Goal: Task Accomplishment & Management: Use online tool/utility

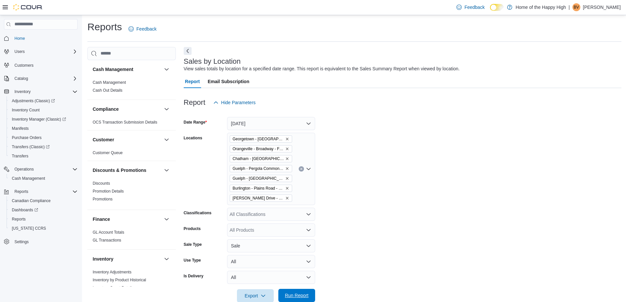
click at [310, 289] on span "Run Report" at bounding box center [296, 295] width 29 height 13
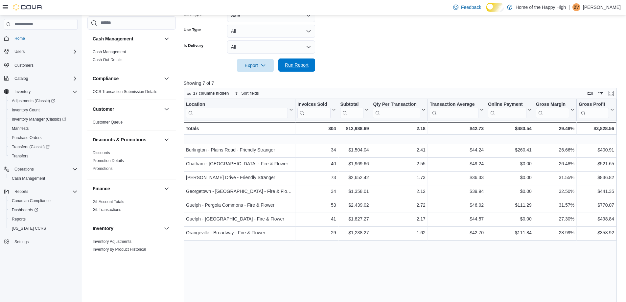
scroll to position [427, 0]
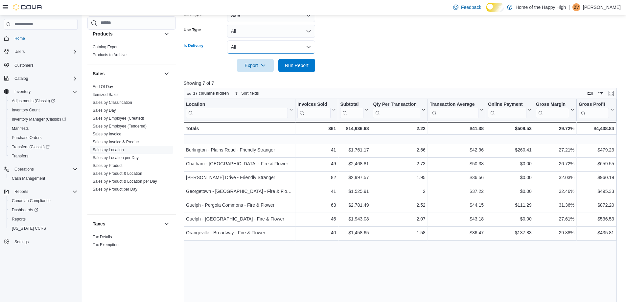
click at [304, 50] on button "All" at bounding box center [271, 46] width 88 height 13
click at [303, 67] on span "Run Report" at bounding box center [297, 65] width 24 height 7
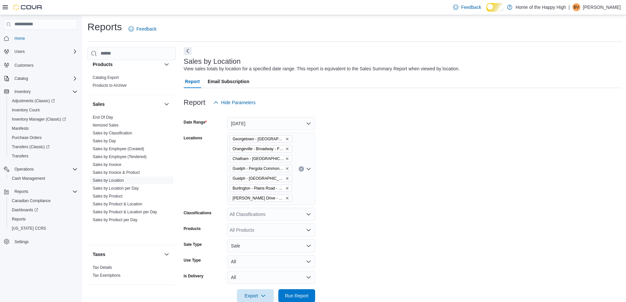
scroll to position [164, 0]
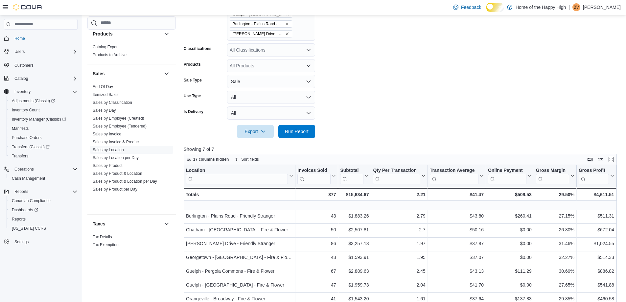
click at [297, 145] on div at bounding box center [403, 142] width 438 height 8
click at [297, 144] on div at bounding box center [403, 142] width 438 height 8
click at [303, 134] on span "Run Report" at bounding box center [297, 131] width 24 height 7
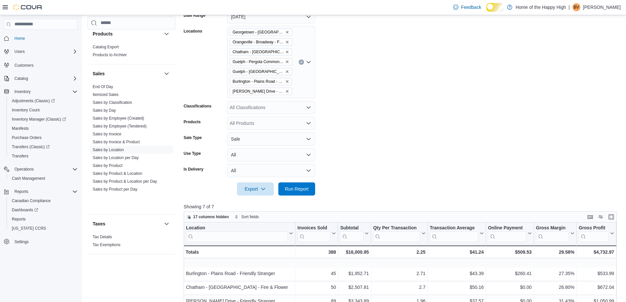
scroll to position [106, 0]
drag, startPoint x: 265, startPoint y: 174, endPoint x: 263, endPoint y: 181, distance: 7.1
click at [265, 174] on button "All" at bounding box center [271, 171] width 88 height 13
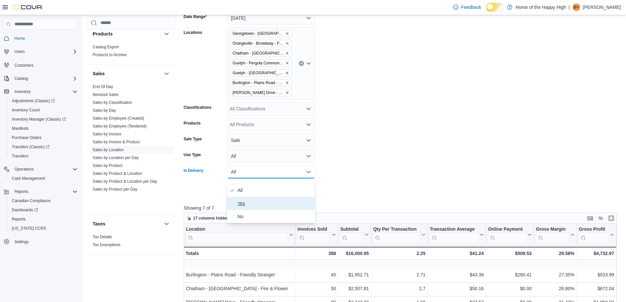
click at [257, 204] on span "Yes" at bounding box center [275, 204] width 75 height 8
click at [286, 193] on span "Run Report" at bounding box center [297, 190] width 24 height 7
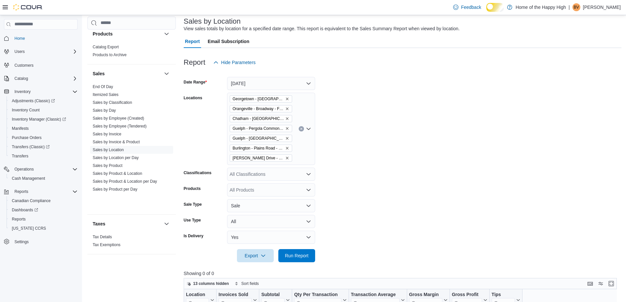
scroll to position [40, 0]
click at [263, 83] on button "[DATE]" at bounding box center [271, 83] width 88 height 13
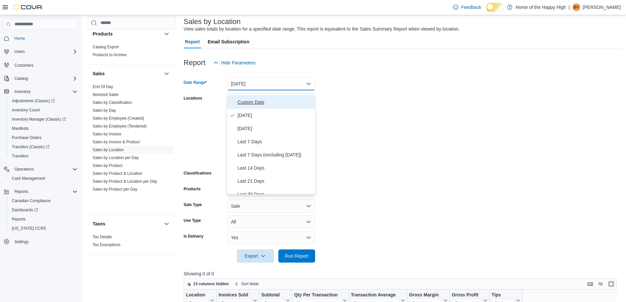
click at [259, 102] on span "Custom Date" at bounding box center [275, 102] width 75 height 8
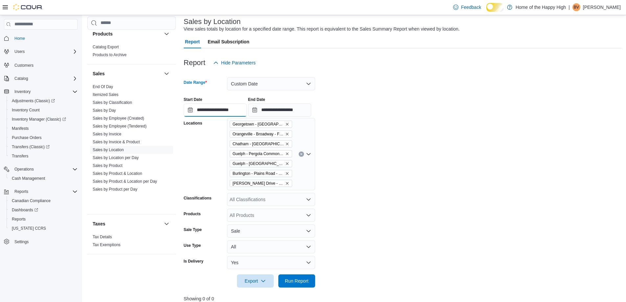
click at [223, 116] on input "**********" at bounding box center [215, 110] width 63 height 13
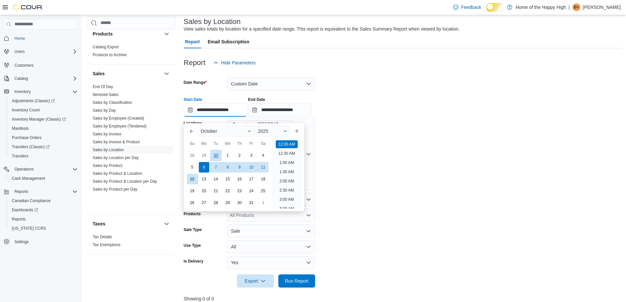
scroll to position [20, 0]
click at [204, 167] on div "6" at bounding box center [204, 167] width 12 height 12
click at [331, 151] on form "**********" at bounding box center [403, 178] width 438 height 218
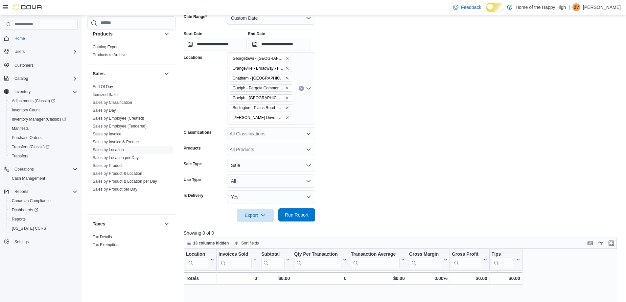
click at [293, 218] on span "Run Report" at bounding box center [297, 215] width 24 height 7
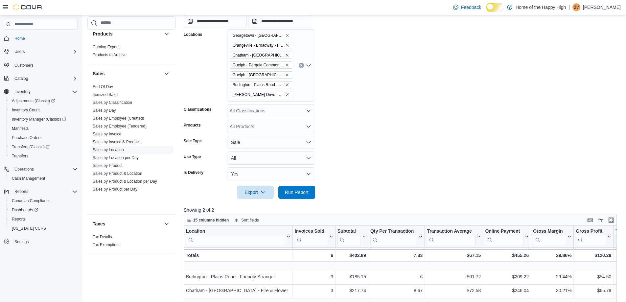
scroll to position [40, 0]
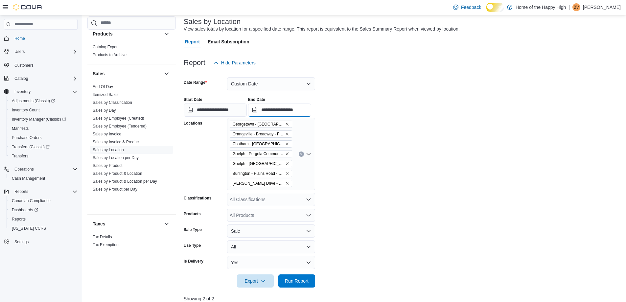
click at [288, 117] on input "**********" at bounding box center [279, 110] width 63 height 13
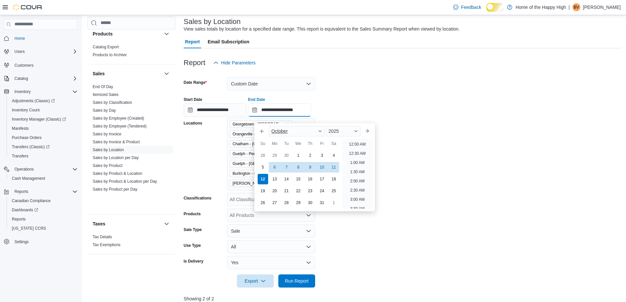
scroll to position [374, 0]
click at [264, 180] on div "12" at bounding box center [263, 179] width 12 height 12
click at [385, 230] on form "**********" at bounding box center [403, 178] width 438 height 218
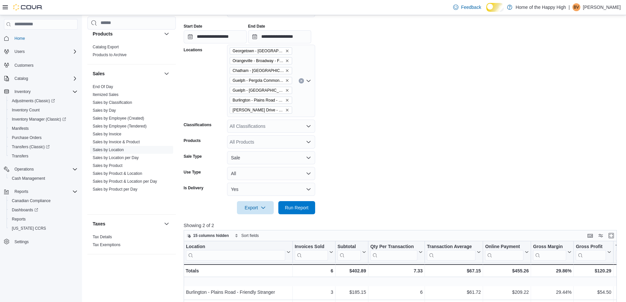
scroll to position [73, 0]
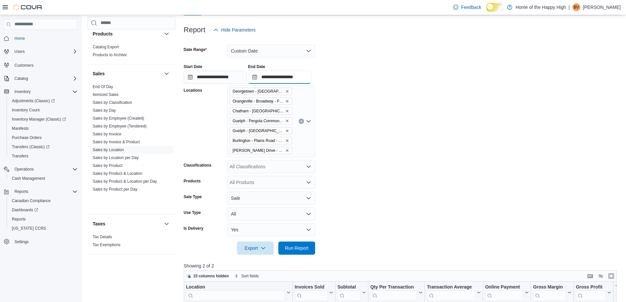
click at [278, 80] on input "**********" at bounding box center [279, 77] width 63 height 13
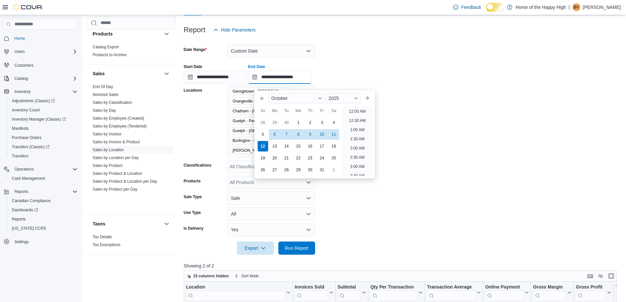
scroll to position [374, 0]
click at [274, 136] on div "6" at bounding box center [275, 135] width 12 height 12
click at [276, 149] on div "13" at bounding box center [275, 146] width 12 height 12
click at [313, 254] on button "Run Report" at bounding box center [296, 247] width 37 height 13
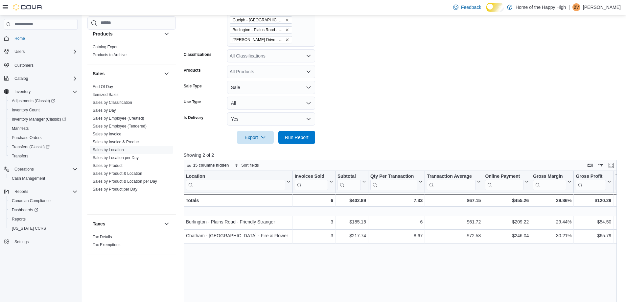
scroll to position [106, 0]
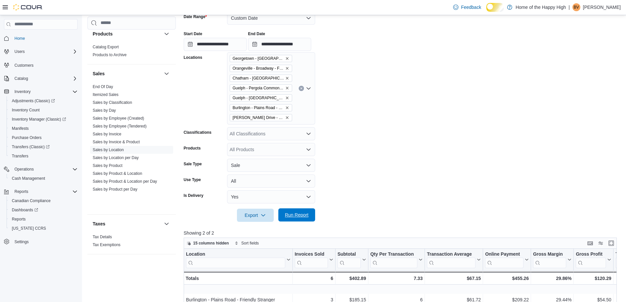
click at [301, 218] on span "Run Report" at bounding box center [297, 215] width 24 height 7
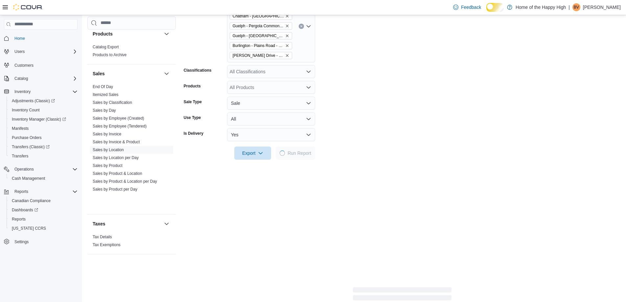
scroll to position [204, 0]
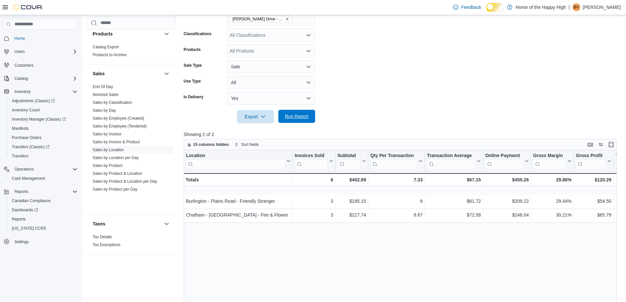
click at [293, 120] on span "Run Report" at bounding box center [297, 116] width 24 height 7
click at [302, 120] on span "Run Report" at bounding box center [297, 116] width 24 height 7
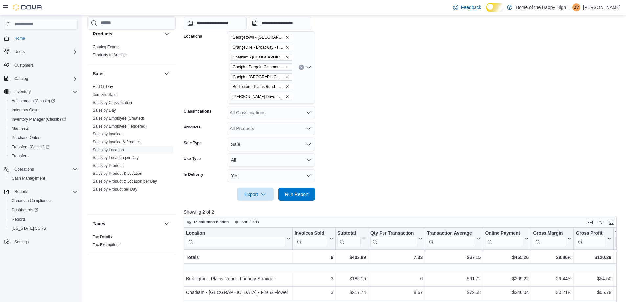
scroll to position [40, 0]
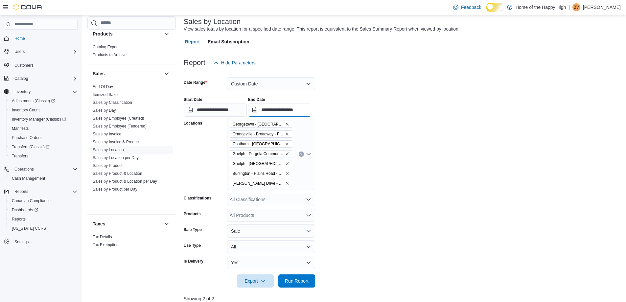
click at [290, 117] on input "**********" at bounding box center [279, 110] width 63 height 13
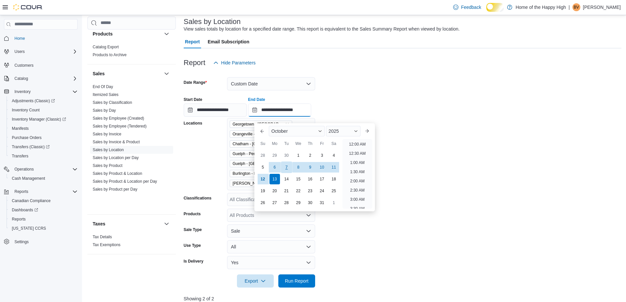
scroll to position [374, 0]
click at [260, 178] on div "12" at bounding box center [263, 179] width 12 height 12
type input "**********"
click at [303, 284] on span "Run Report" at bounding box center [297, 281] width 24 height 7
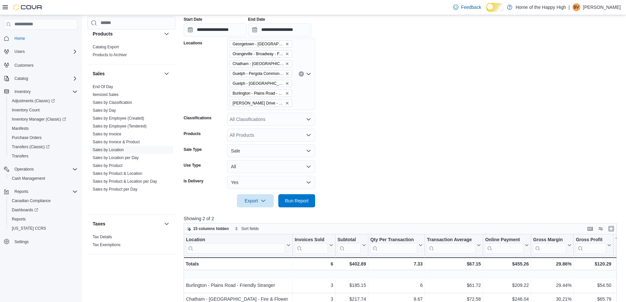
scroll to position [106, 0]
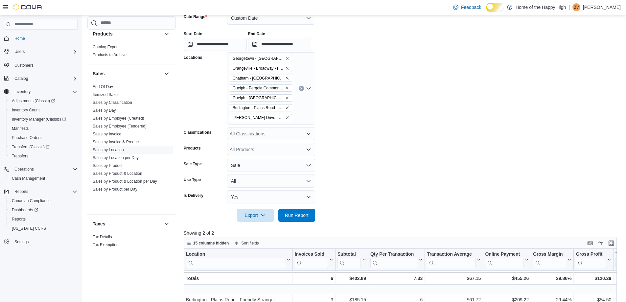
click at [290, 209] on div at bounding box center [403, 206] width 438 height 5
click at [292, 218] on span "Run Report" at bounding box center [297, 215] width 24 height 7
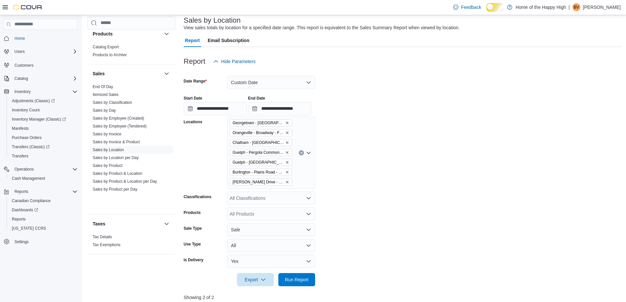
scroll to position [40, 0]
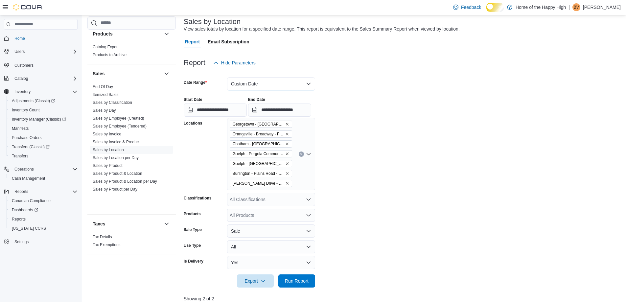
click at [255, 90] on button "Custom Date" at bounding box center [271, 83] width 88 height 13
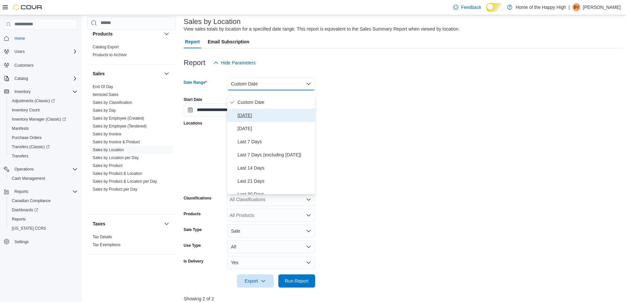
click at [253, 117] on span "[DATE]" at bounding box center [275, 115] width 75 height 8
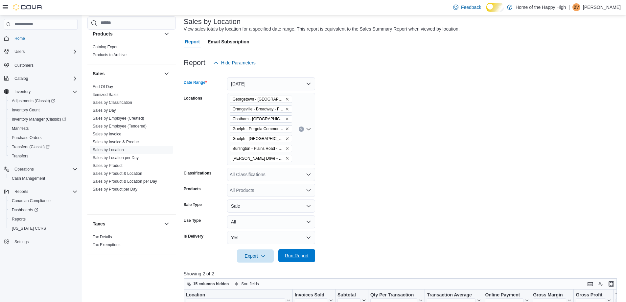
click at [303, 259] on span "Run Report" at bounding box center [297, 256] width 24 height 7
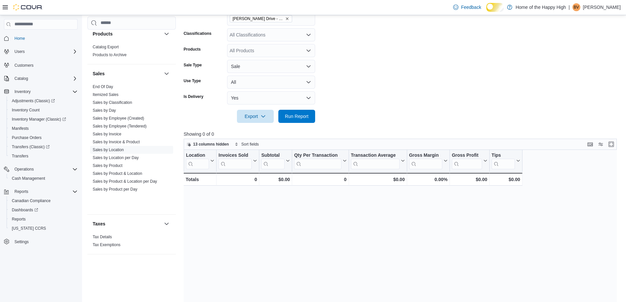
scroll to position [138, 0]
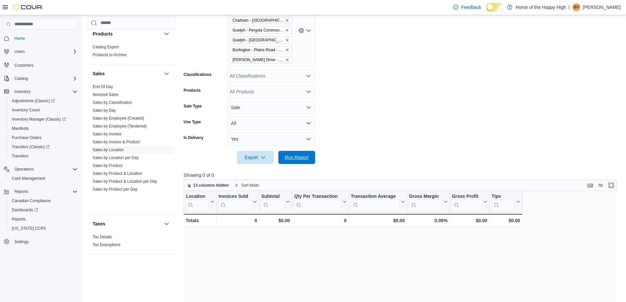
click at [299, 161] on span "Run Report" at bounding box center [297, 157] width 24 height 7
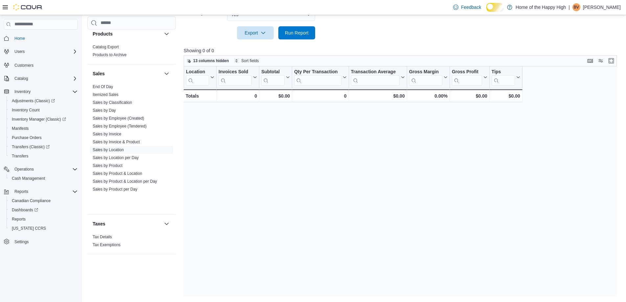
scroll to position [40, 0]
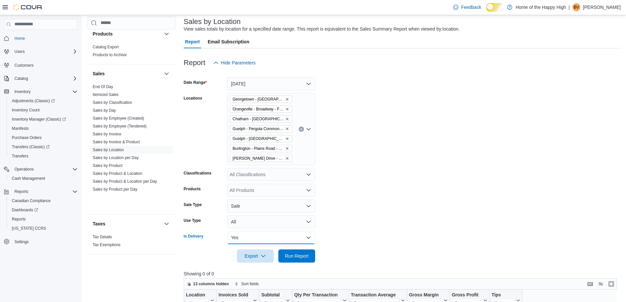
click at [243, 244] on button "Yes" at bounding box center [271, 237] width 88 height 13
click at [243, 259] on span "All" at bounding box center [275, 256] width 75 height 8
click at [305, 262] on span "Run Report" at bounding box center [296, 255] width 29 height 13
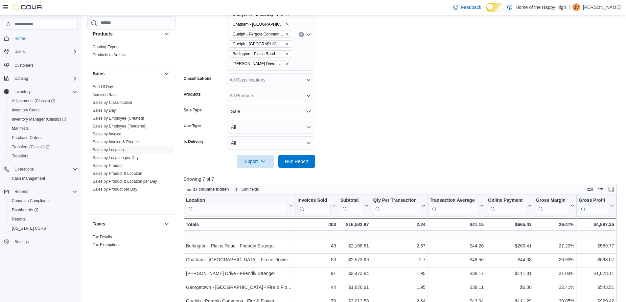
scroll to position [106, 0]
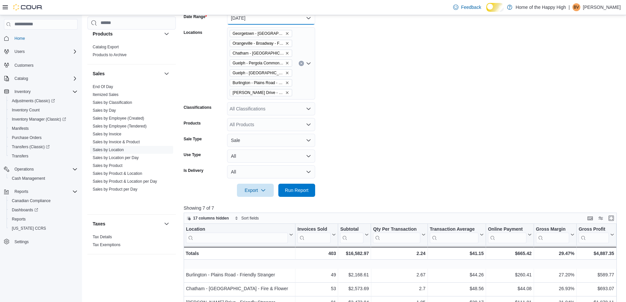
click at [247, 25] on button "[DATE]" at bounding box center [271, 18] width 88 height 13
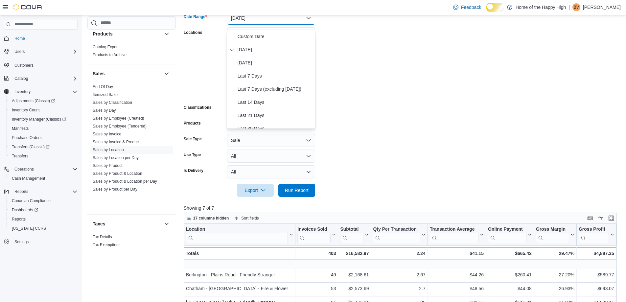
click at [372, 65] on form "Date Range [DATE] Locations [GEOGRAPHIC_DATA] - [GEOGRAPHIC_DATA] - Fire & Flow…" at bounding box center [403, 100] width 438 height 193
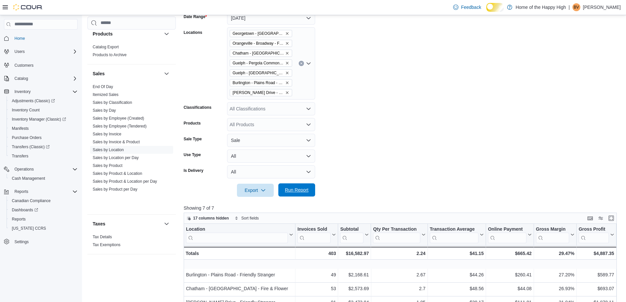
click at [306, 193] on span "Run Report" at bounding box center [297, 190] width 24 height 7
click at [277, 22] on button "[DATE]" at bounding box center [271, 18] width 88 height 13
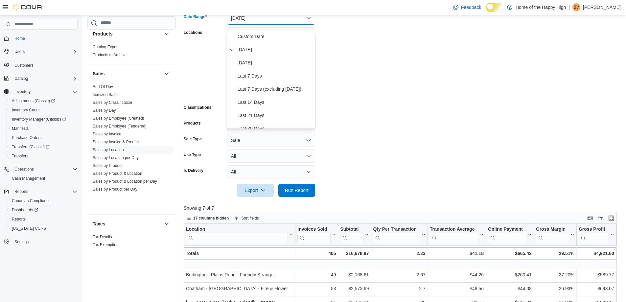
drag, startPoint x: 358, startPoint y: 128, endPoint x: 326, endPoint y: 137, distance: 33.2
click at [359, 128] on form "Date Range [DATE] Locations [GEOGRAPHIC_DATA] - [GEOGRAPHIC_DATA] - Fire & Flow…" at bounding box center [403, 100] width 438 height 193
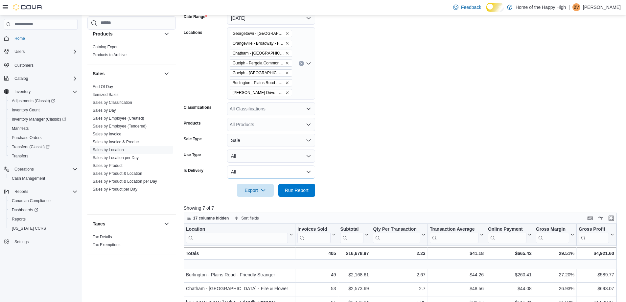
click at [276, 175] on button "All" at bounding box center [271, 171] width 88 height 13
click at [263, 207] on span "Yes" at bounding box center [275, 204] width 75 height 8
click at [299, 193] on span "Run Report" at bounding box center [297, 190] width 24 height 7
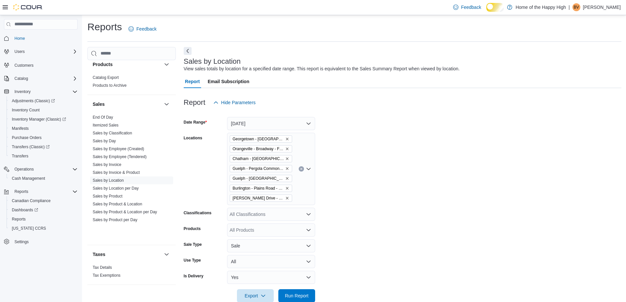
click at [296, 147] on div "[GEOGRAPHIC_DATA] - [GEOGRAPHIC_DATA] - Fire & Flower Orangeville - Broadway - …" at bounding box center [271, 169] width 88 height 72
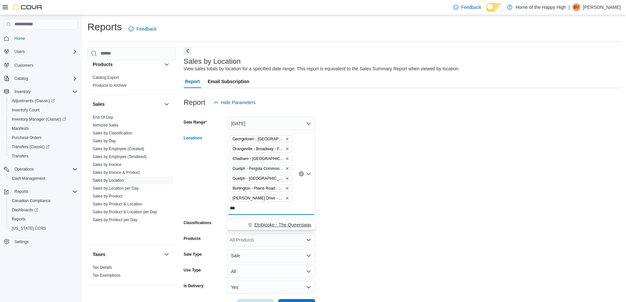
type input "***"
click at [277, 225] on span "Etobicoke - The Queensway - Fire & Flower" at bounding box center [298, 225] width 89 height 7
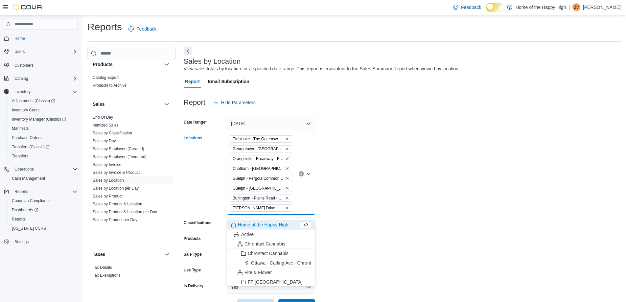
click at [364, 205] on form "Date Range [DATE] Locations [GEOGRAPHIC_DATA] - The Queensway - Fire & Flower […" at bounding box center [403, 210] width 438 height 203
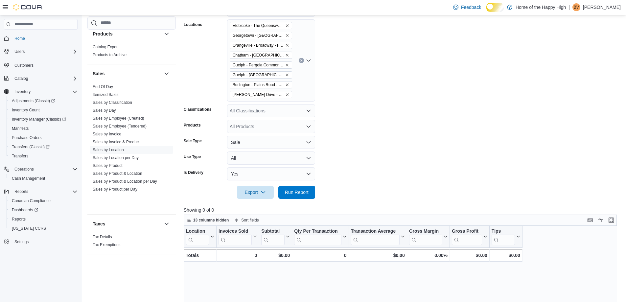
scroll to position [197, 0]
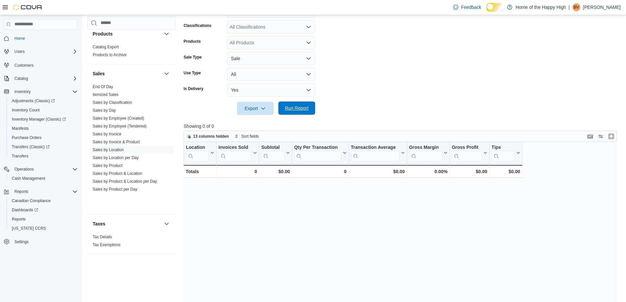
click at [303, 115] on span "Run Report" at bounding box center [296, 108] width 29 height 13
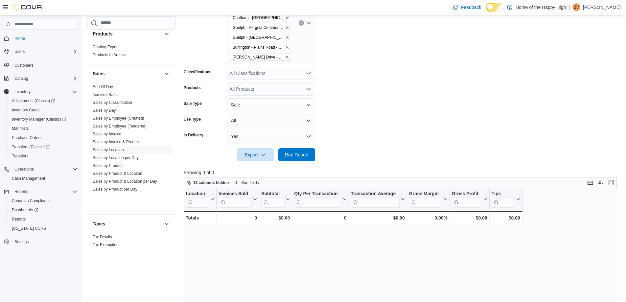
scroll to position [66, 0]
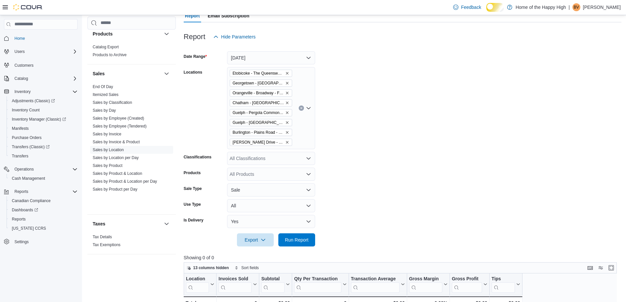
click at [295, 147] on input "Locations" at bounding box center [295, 143] width 1 height 8
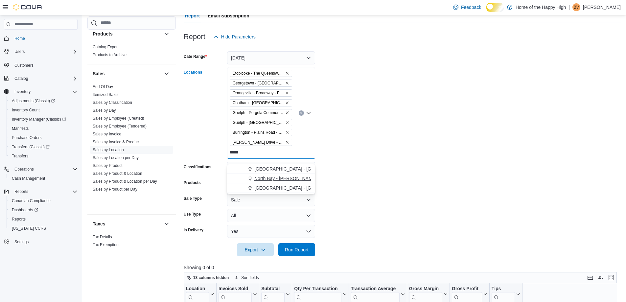
type input "*****"
click at [292, 179] on span "North Bay - [PERSON_NAME] Terrace - Fire & Flower" at bounding box center [309, 178] width 110 height 7
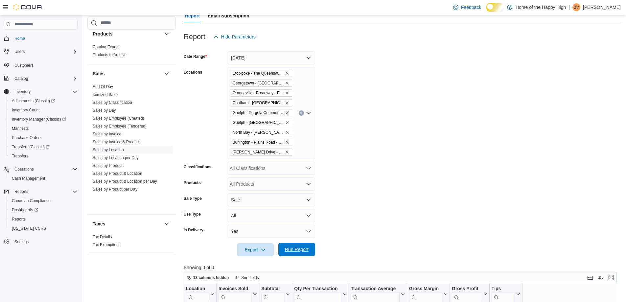
click at [305, 253] on span "Run Report" at bounding box center [297, 249] width 24 height 7
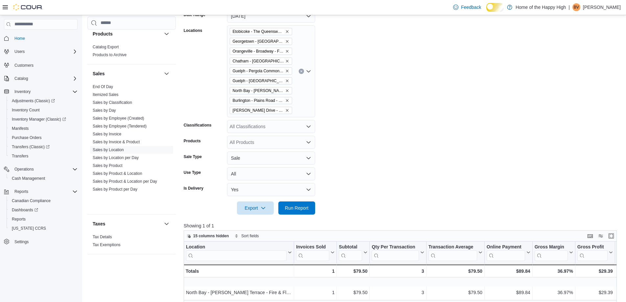
scroll to position [164, 0]
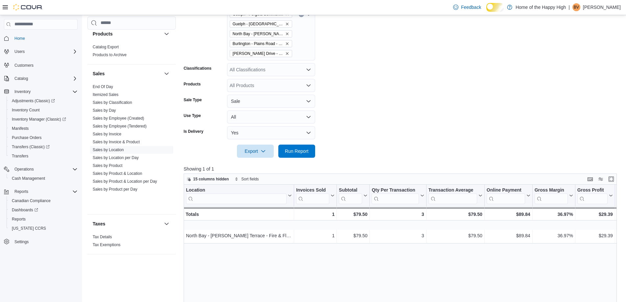
click at [302, 145] on div at bounding box center [403, 141] width 438 height 5
click at [302, 154] on span "Run Report" at bounding box center [297, 151] width 24 height 7
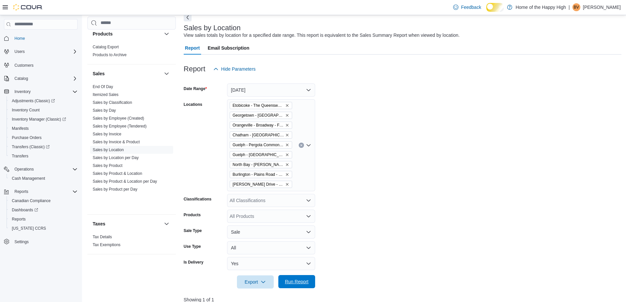
scroll to position [33, 0]
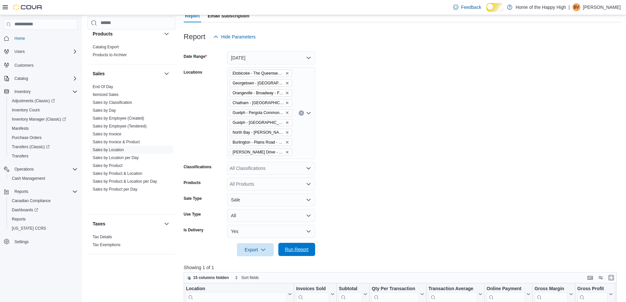
click at [300, 253] on span "Run Report" at bounding box center [297, 249] width 24 height 7
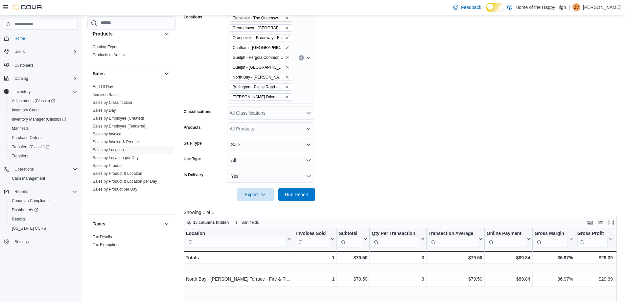
scroll to position [164, 0]
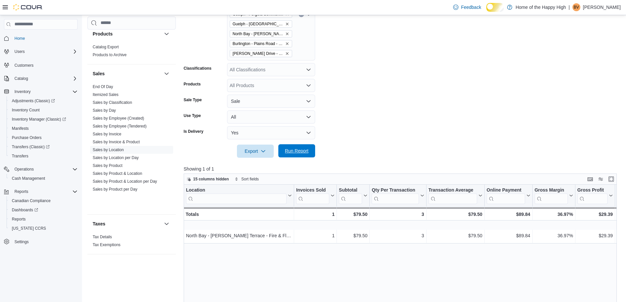
click at [286, 152] on span "Run Report" at bounding box center [296, 150] width 29 height 13
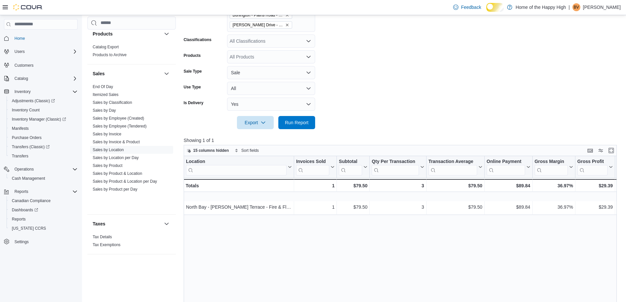
scroll to position [99, 0]
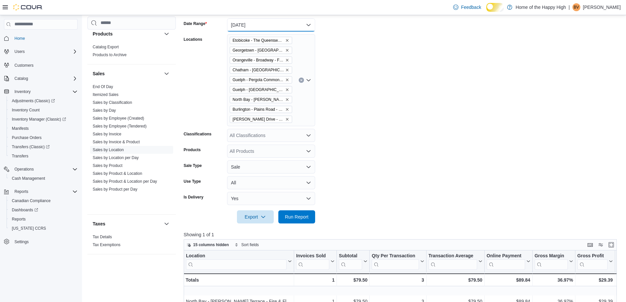
click at [266, 29] on button "[DATE]" at bounding box center [271, 24] width 88 height 13
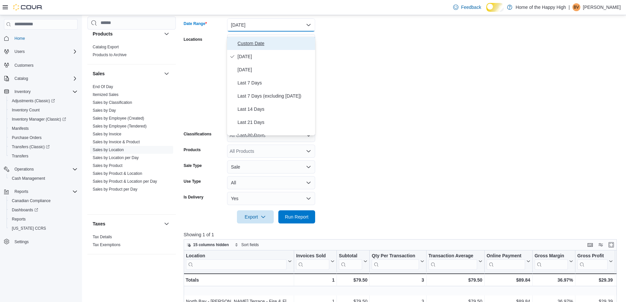
click at [258, 43] on span "Custom Date" at bounding box center [275, 43] width 75 height 8
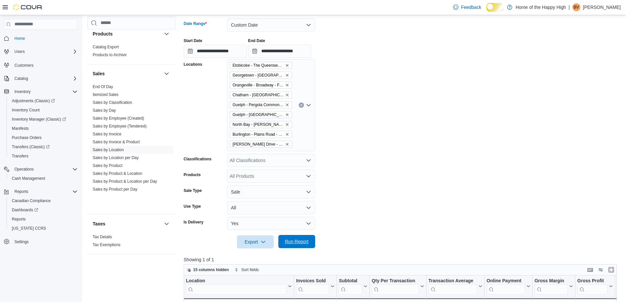
click at [288, 244] on span "Run Report" at bounding box center [296, 241] width 29 height 13
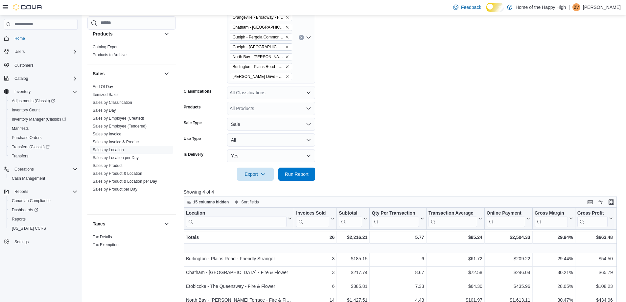
scroll to position [164, 0]
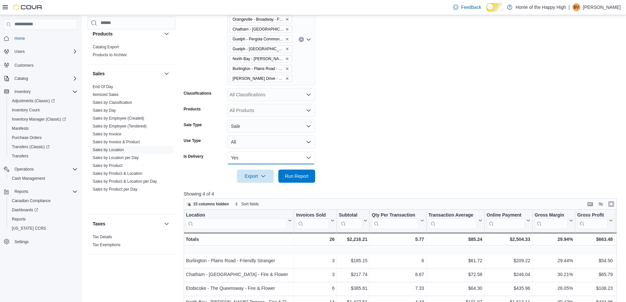
click at [262, 162] on button "Yes" at bounding box center [271, 157] width 88 height 13
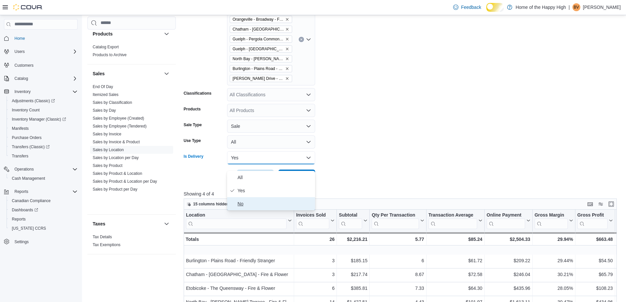
click at [249, 206] on span "No" at bounding box center [275, 204] width 75 height 8
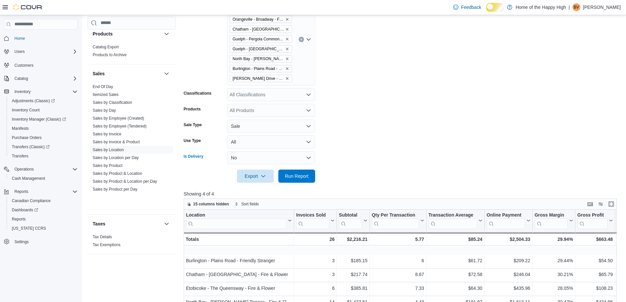
click at [253, 101] on div "All Classifications" at bounding box center [271, 94] width 88 height 13
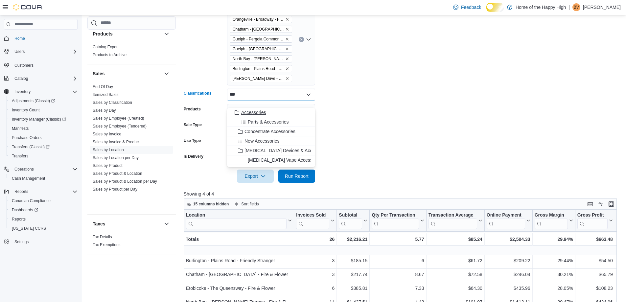
type input "***"
click at [266, 113] on span "Accessories" at bounding box center [253, 112] width 25 height 7
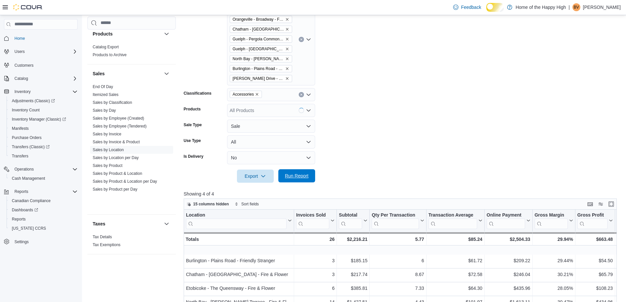
click at [300, 179] on span "Run Report" at bounding box center [297, 176] width 24 height 7
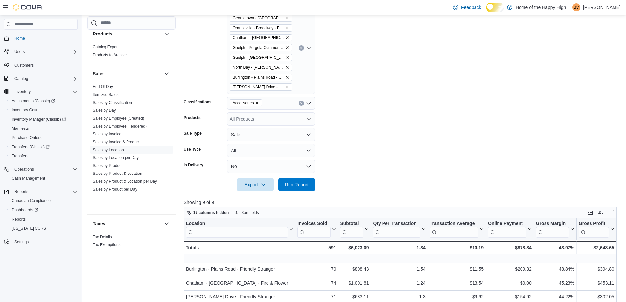
scroll to position [152, 0]
